Goal: Transaction & Acquisition: Purchase product/service

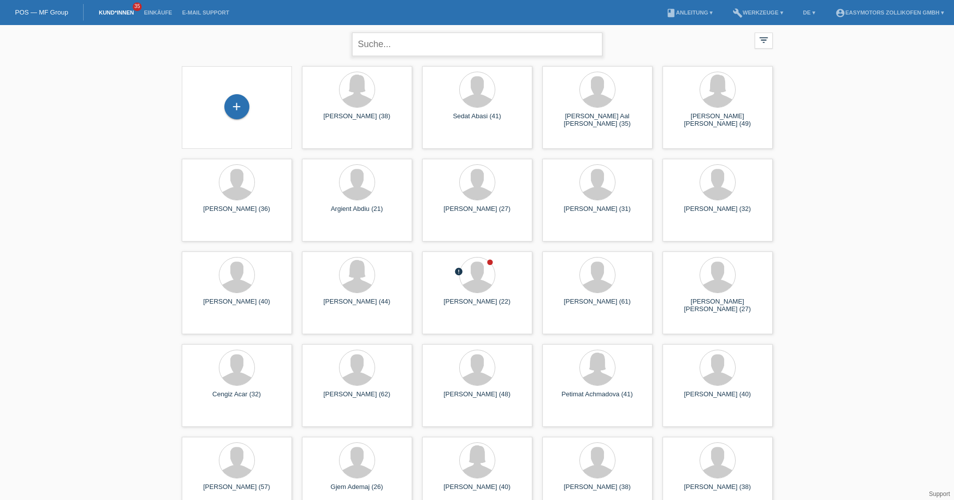
click at [389, 45] on input "text" at bounding box center [477, 45] width 250 height 24
type input "zeru"
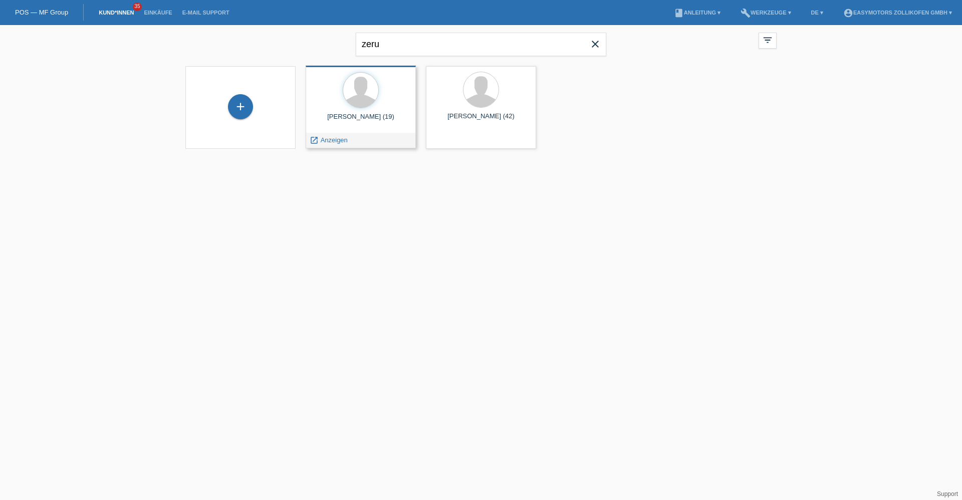
click at [374, 109] on div at bounding box center [361, 91] width 94 height 38
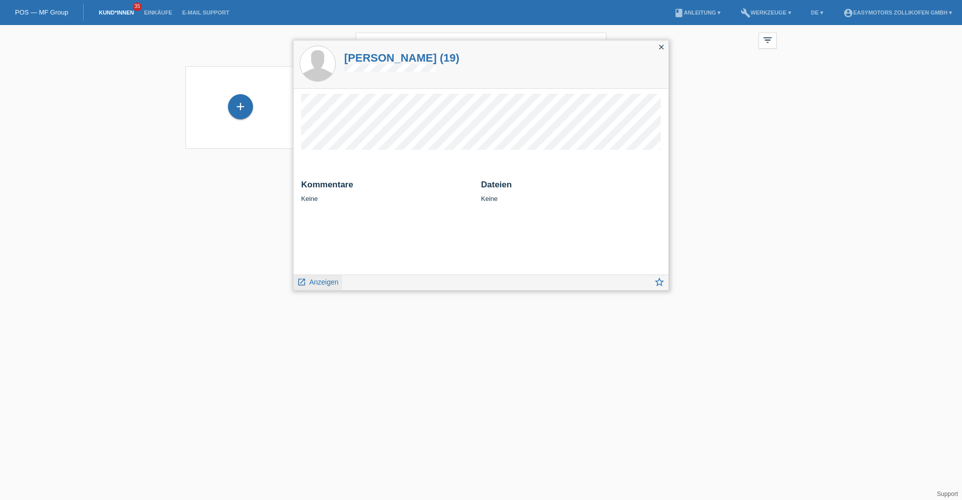
click at [337, 286] on span "Anzeigen" at bounding box center [323, 282] width 29 height 8
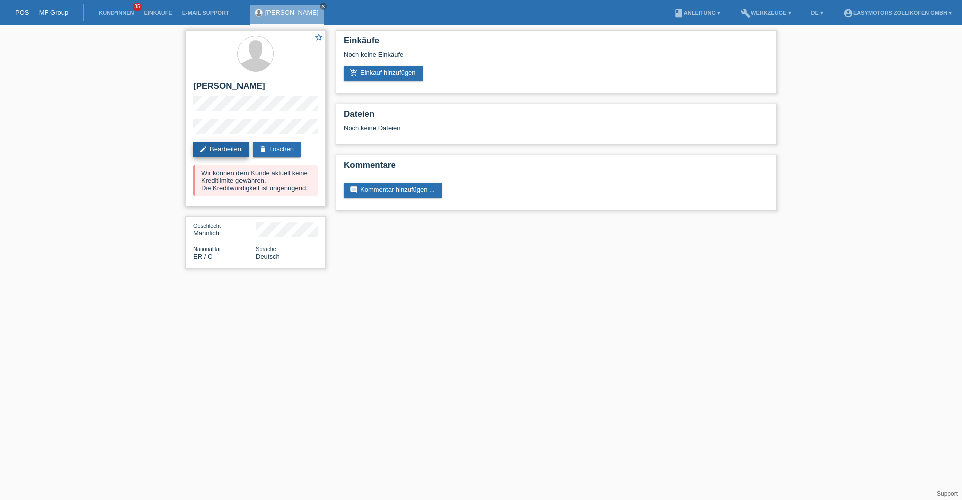
click at [221, 151] on link "edit Bearbeiten" at bounding box center [220, 149] width 55 height 15
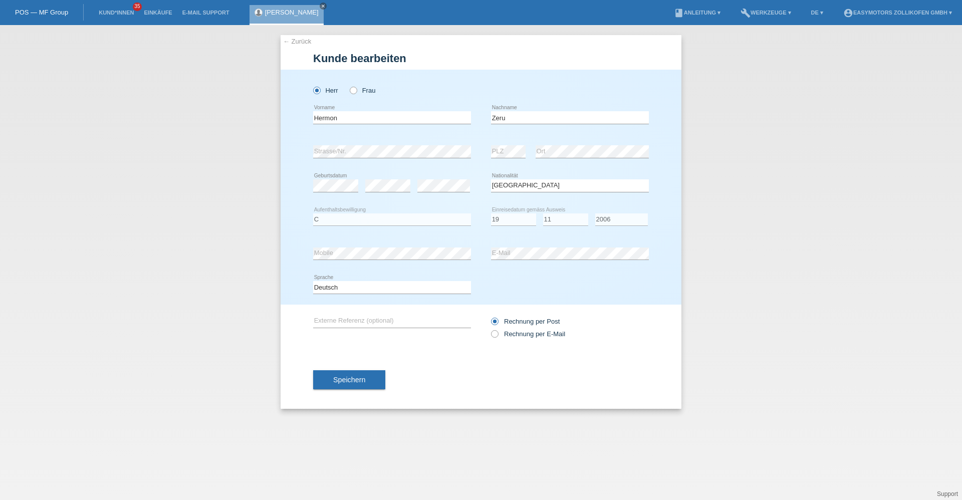
select select "ER"
select select "C"
select select "19"
select select "11"
select select "2006"
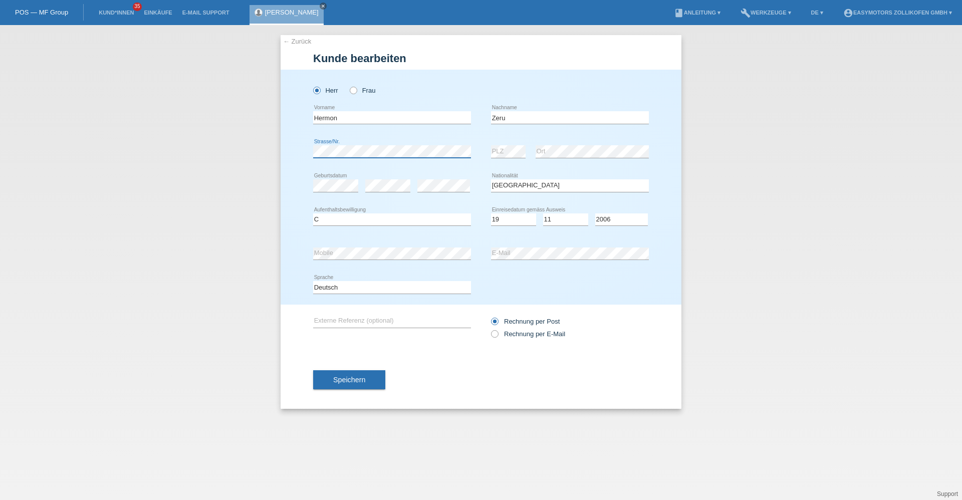
click at [230, 146] on div "← Zurück Kunde bearbeiten Herr Frau Hermon error Vorname Zeru C" at bounding box center [481, 262] width 962 height 475
click at [367, 364] on div "Speichern" at bounding box center [481, 380] width 336 height 58
click at [367, 368] on div "Speichern" at bounding box center [481, 380] width 336 height 58
click at [365, 372] on button "Speichern" at bounding box center [349, 379] width 72 height 19
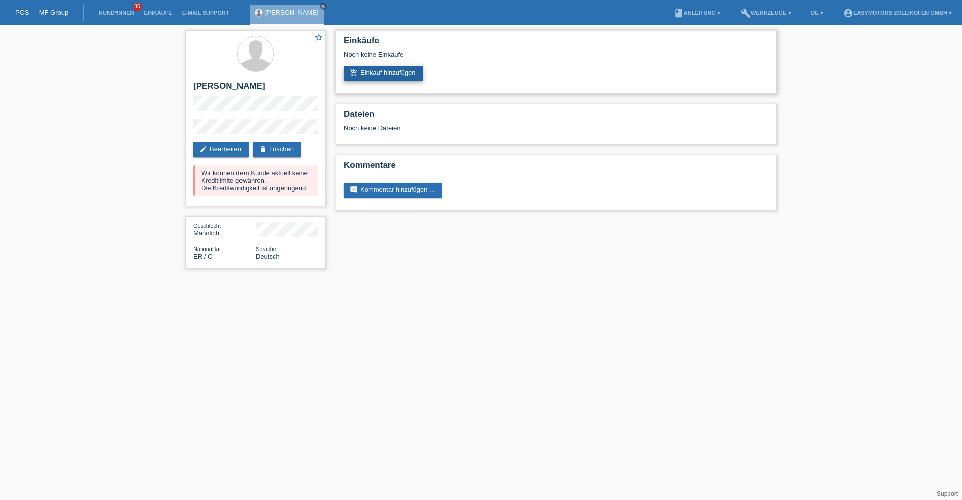
click at [389, 73] on link "add_shopping_cart Einkauf hinzufügen" at bounding box center [383, 73] width 79 height 15
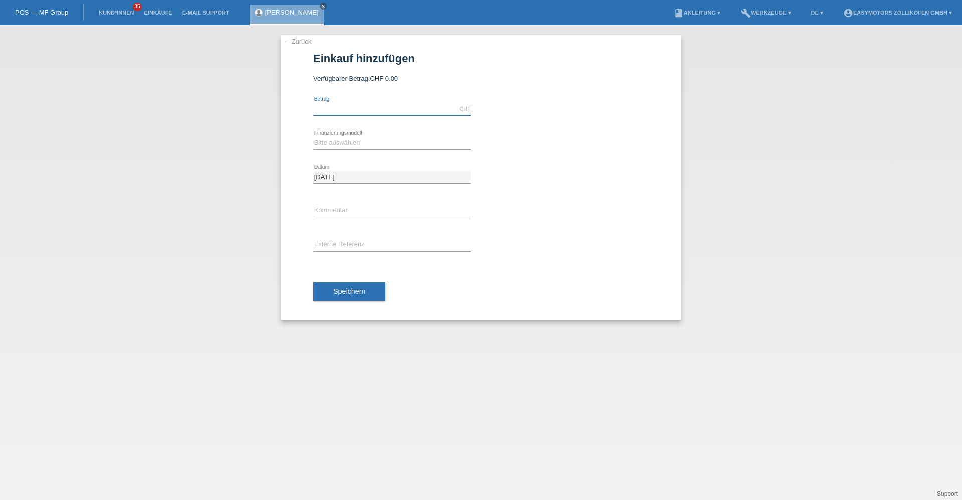
click at [375, 109] on input "text" at bounding box center [392, 109] width 158 height 13
type input "6490.00"
click at [348, 137] on select "Bitte auswählen Fixe Raten Kauf auf Rechnung mit Teilzahlungsoption" at bounding box center [392, 143] width 158 height 12
select select "67"
click at [313, 137] on select "Bitte auswählen Fixe Raten Kauf auf Rechnung mit Teilzahlungsoption" at bounding box center [392, 143] width 158 height 12
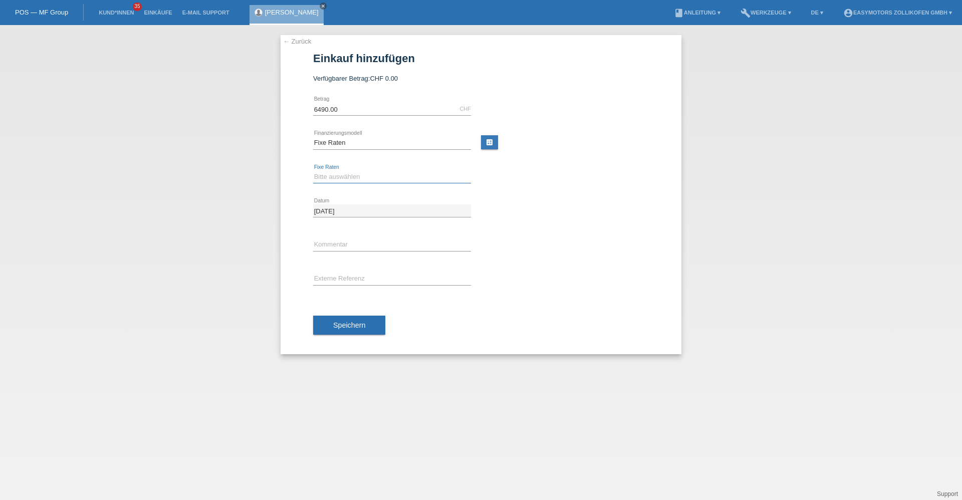
click at [338, 180] on select "Bitte auswählen 12 Raten 24 Raten 36 Raten 48 Raten" at bounding box center [392, 177] width 158 height 12
select select "136"
click at [313, 171] on select "Bitte auswählen 12 Raten 24 Raten 36 Raten 48 Raten" at bounding box center [392, 177] width 158 height 12
drag, startPoint x: 330, startPoint y: 354, endPoint x: 330, endPoint y: 348, distance: 5.5
click at [330, 353] on div "Speichern" at bounding box center [481, 325] width 336 height 58
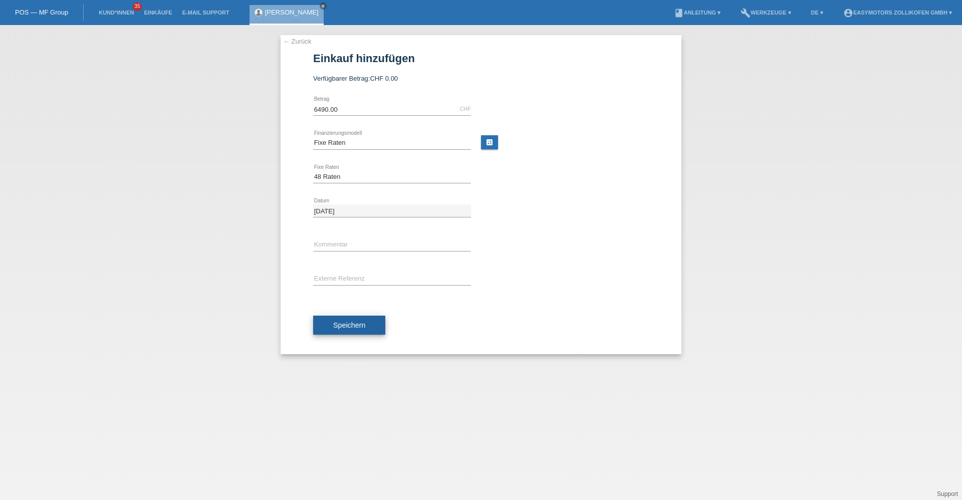
click at [331, 329] on button "Speichern" at bounding box center [349, 325] width 72 height 19
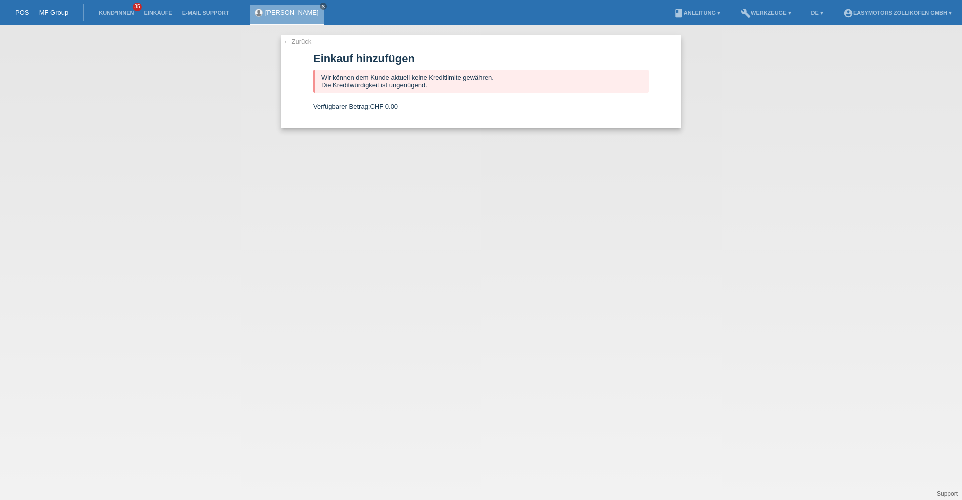
click at [278, 12] on link "[PERSON_NAME]" at bounding box center [292, 13] width 54 height 8
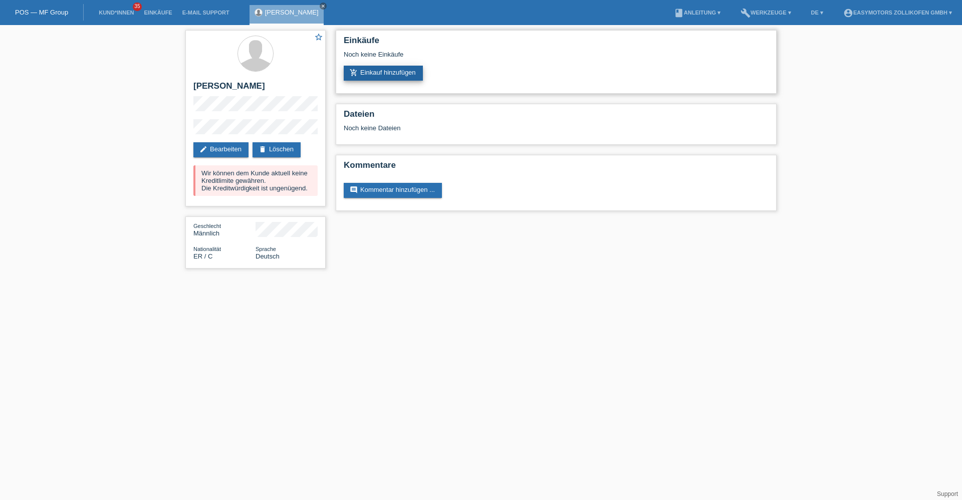
click at [383, 72] on link "add_shopping_cart Einkauf hinzufügen" at bounding box center [383, 73] width 79 height 15
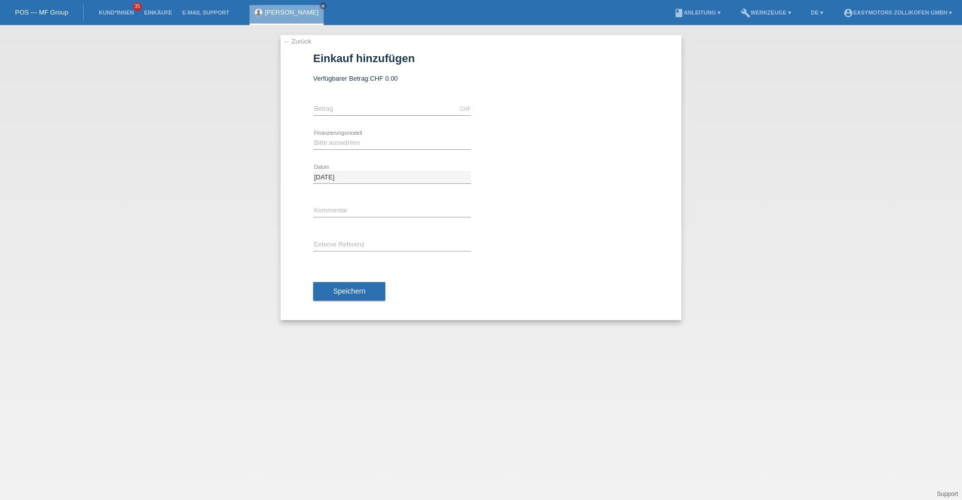
click at [373, 149] on icon at bounding box center [392, 149] width 158 height 1
click at [378, 135] on div "Bitte auswählen Fixe Raten Kauf auf Rechnung mit Teilzahlungsoption error Finan…" at bounding box center [392, 143] width 158 height 34
click at [369, 145] on select "Bitte auswählen Fixe Raten Kauf auf Rechnung mit Teilzahlungsoption" at bounding box center [392, 143] width 158 height 12
select select "68"
click at [313, 137] on select "Bitte auswählen Fixe Raten Kauf auf Rechnung mit Teilzahlungsoption" at bounding box center [392, 143] width 158 height 12
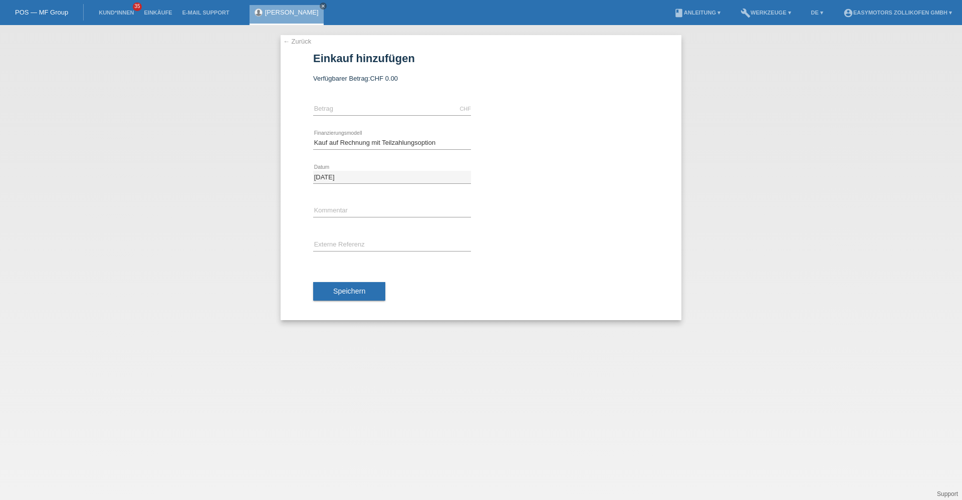
click at [347, 115] on icon at bounding box center [392, 115] width 158 height 1
click at [347, 113] on input "text" at bounding box center [392, 109] width 158 height 13
type input "6490.00"
click at [342, 289] on span "Speichern" at bounding box center [349, 291] width 32 height 8
